Goal: Task Accomplishment & Management: Use online tool/utility

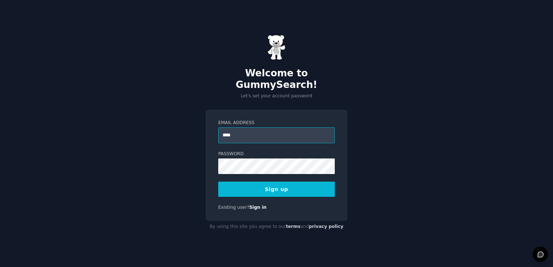
type input "**********"
click at [291, 184] on button "Sign up" at bounding box center [276, 189] width 117 height 15
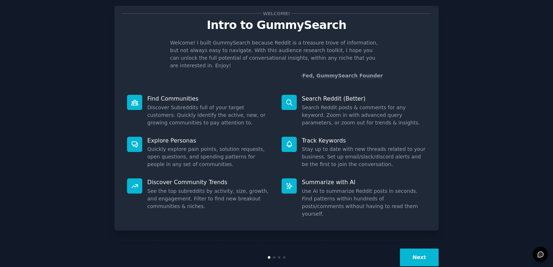
scroll to position [16, 0]
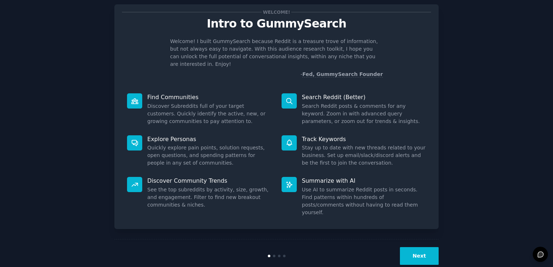
drag, startPoint x: 421, startPoint y: 234, endPoint x: 403, endPoint y: 237, distance: 18.3
click at [403, 247] on button "Next" at bounding box center [419, 256] width 39 height 18
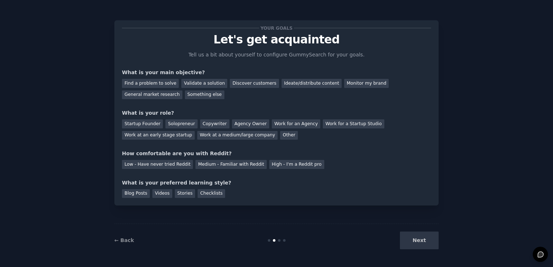
click at [220, 92] on div "Find a problem to solve Validate a solution Discover customers Ideate/distribut…" at bounding box center [276, 87] width 309 height 23
click at [162, 85] on div "Find a problem to solve" at bounding box center [150, 83] width 57 height 9
click at [197, 85] on div "Validate a solution" at bounding box center [204, 83] width 46 height 9
click at [161, 83] on div "Find a problem to solve" at bounding box center [150, 83] width 57 height 9
click at [178, 124] on div "Solopreneur" at bounding box center [181, 123] width 32 height 9
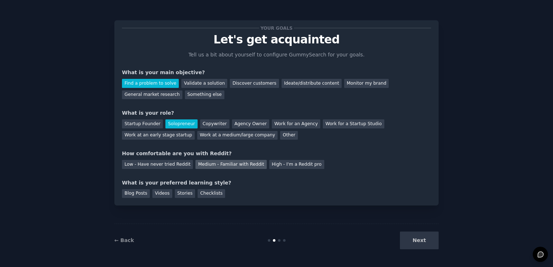
click at [205, 164] on div "Medium - Familiar with Reddit" at bounding box center [230, 164] width 71 height 9
click at [204, 197] on div "Checklists" at bounding box center [212, 193] width 28 height 9
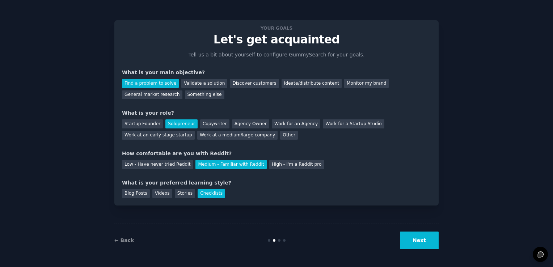
click at [426, 241] on button "Next" at bounding box center [419, 241] width 39 height 18
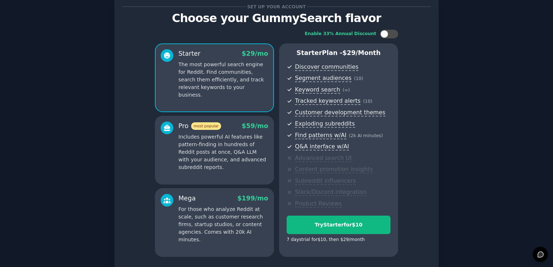
scroll to position [74, 0]
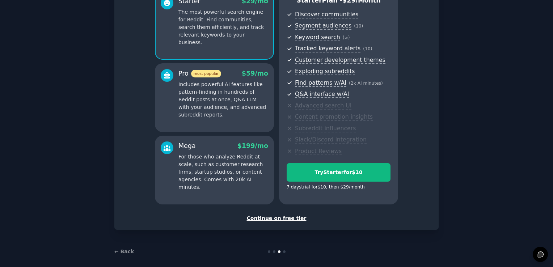
click at [288, 218] on div "Continue on free tier" at bounding box center [276, 219] width 309 height 8
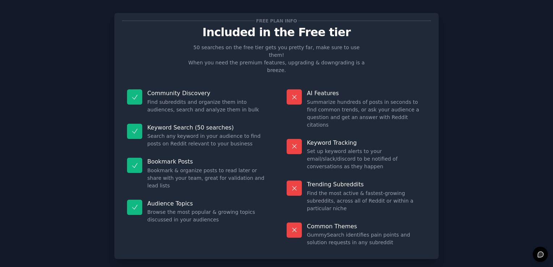
scroll to position [14, 0]
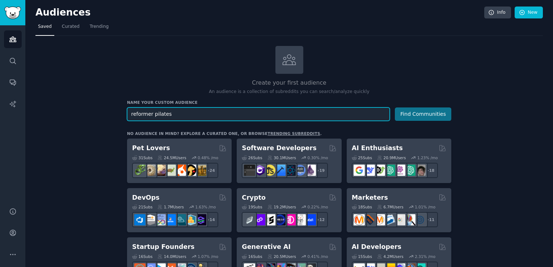
type input "reformer pilates"
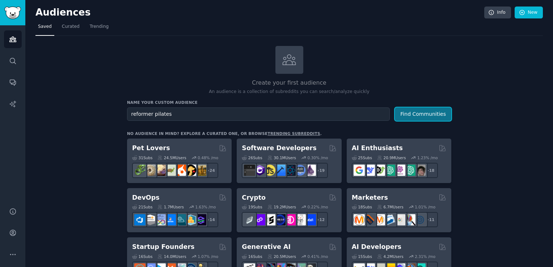
click at [419, 114] on button "Find Communities" at bounding box center [423, 114] width 56 height 13
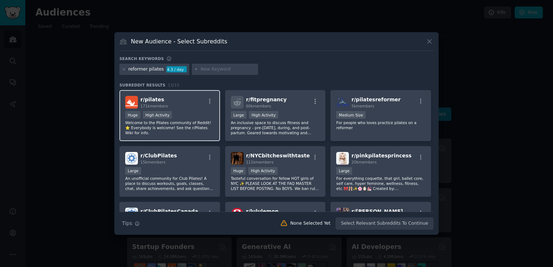
click at [192, 123] on p "Welcome to the Pilates community of Reddit! ⭐️ Everybody is welcome! See the r/…" at bounding box center [169, 127] width 89 height 15
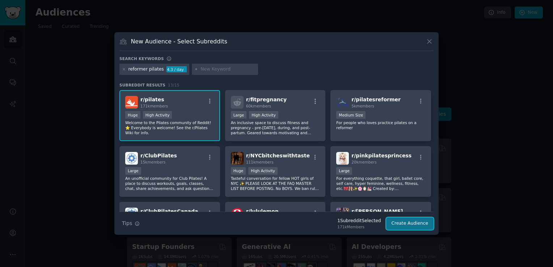
click at [418, 224] on button "Create Audience" at bounding box center [410, 224] width 48 height 12
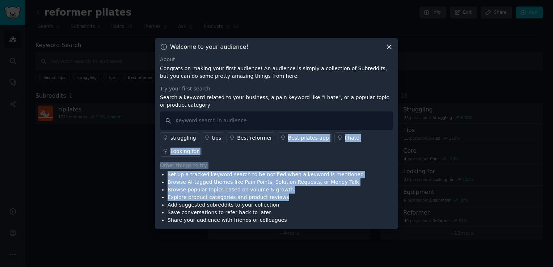
drag, startPoint x: 266, startPoint y: 138, endPoint x: 288, endPoint y: 195, distance: 60.6
click at [288, 195] on div "About Congrats on making your first audience! An audience is simply a collectio…" at bounding box center [276, 140] width 233 height 168
click at [288, 201] on li "Add suggested subreddits to your collection" at bounding box center [266, 205] width 196 height 8
click at [321, 201] on li "Add suggested subreddits to your collection" at bounding box center [266, 205] width 196 height 8
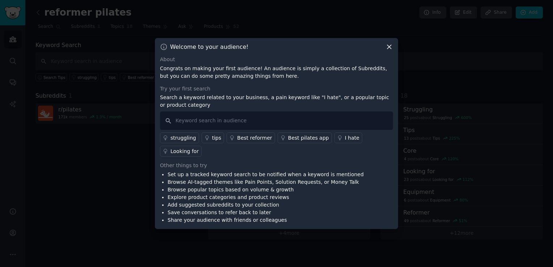
click at [253, 186] on li "Browse popular topics based on volume & growth" at bounding box center [266, 190] width 196 height 8
click at [214, 130] on input "text" at bounding box center [276, 121] width 233 height 18
type input "solution requests"
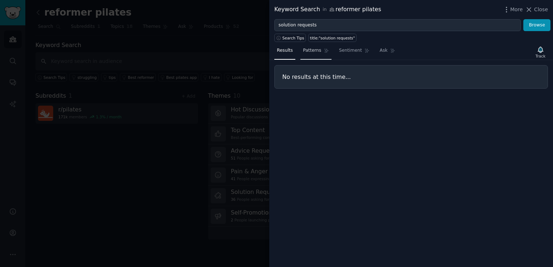
click at [311, 49] on span "Patterns" at bounding box center [312, 50] width 18 height 7
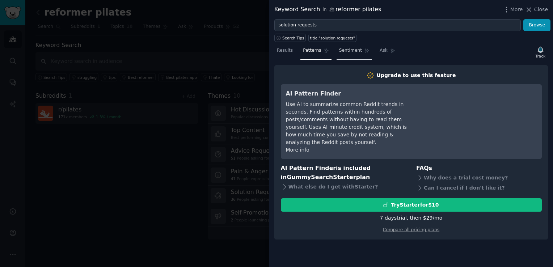
click at [348, 50] on span "Sentiment" at bounding box center [350, 50] width 23 height 7
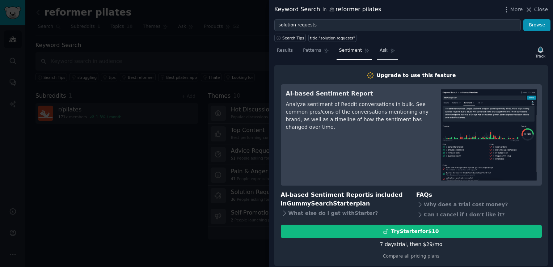
click at [380, 50] on span "Ask" at bounding box center [384, 50] width 8 height 7
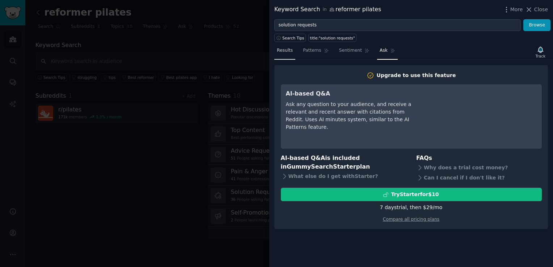
click at [288, 47] on span "Results" at bounding box center [285, 50] width 16 height 7
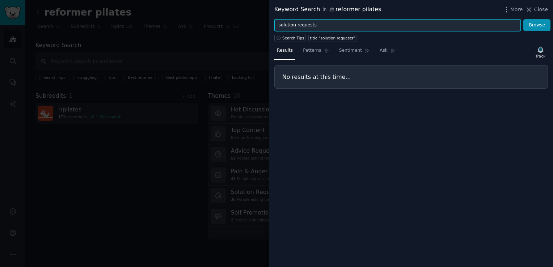
drag, startPoint x: 315, startPoint y: 24, endPoint x: 274, endPoint y: 29, distance: 41.1
click at [274, 29] on input "solution requests" at bounding box center [397, 25] width 247 height 12
type input "i hate"
click at [524, 19] on button "Browse" at bounding box center [537, 25] width 27 height 12
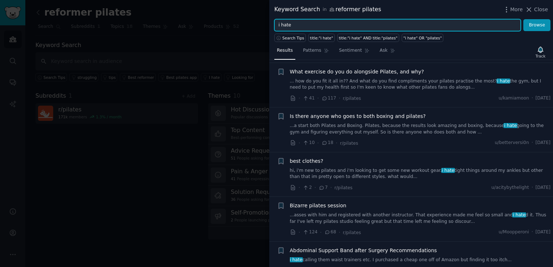
scroll to position [1291, 0]
